Goal: Task Accomplishment & Management: Complete application form

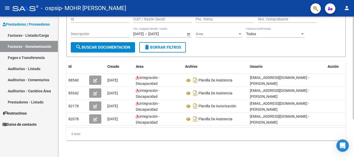
scroll to position [52, 0]
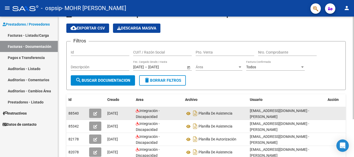
scroll to position [26, 0]
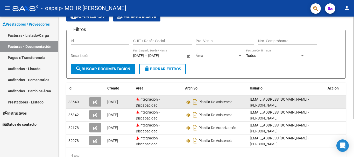
click at [95, 104] on icon "button" at bounding box center [95, 103] width 4 height 4
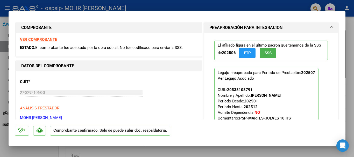
scroll to position [0, 0]
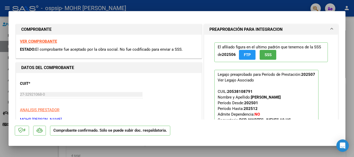
click at [349, 56] on div at bounding box center [177, 78] width 354 height 157
type input "$ 0,00"
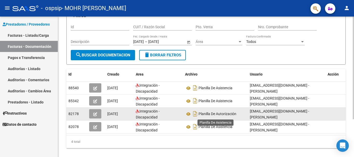
scroll to position [52, 0]
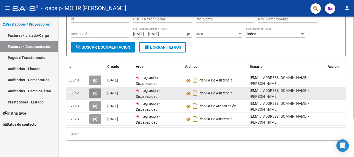
click at [94, 92] on icon "button" at bounding box center [95, 94] width 4 height 4
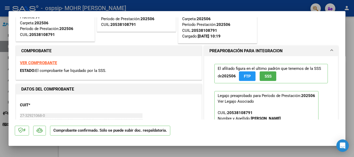
scroll to position [0, 0]
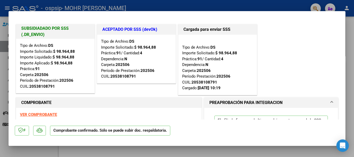
click at [350, 58] on div at bounding box center [177, 78] width 354 height 157
type input "$ 0,00"
